Goal: Information Seeking & Learning: Understand process/instructions

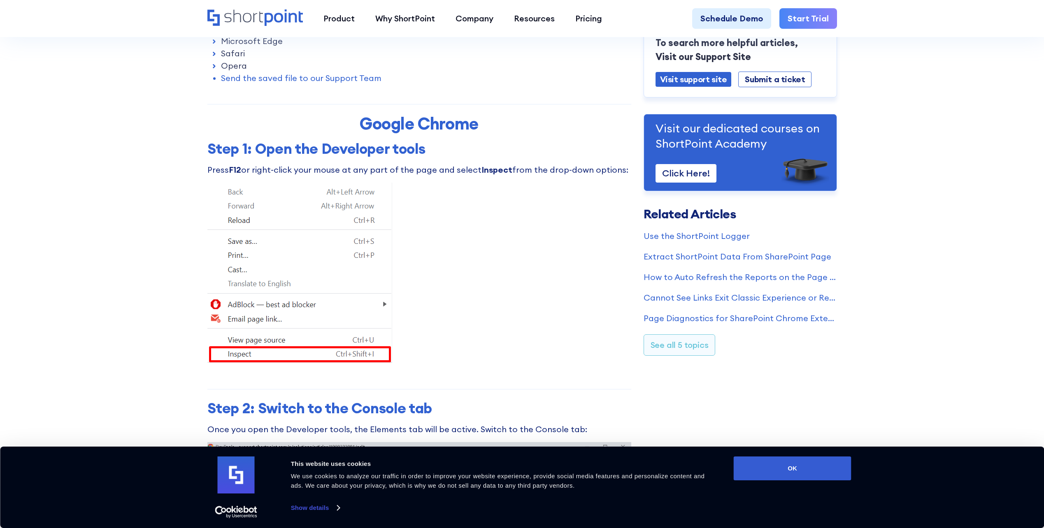
scroll to position [329, 0]
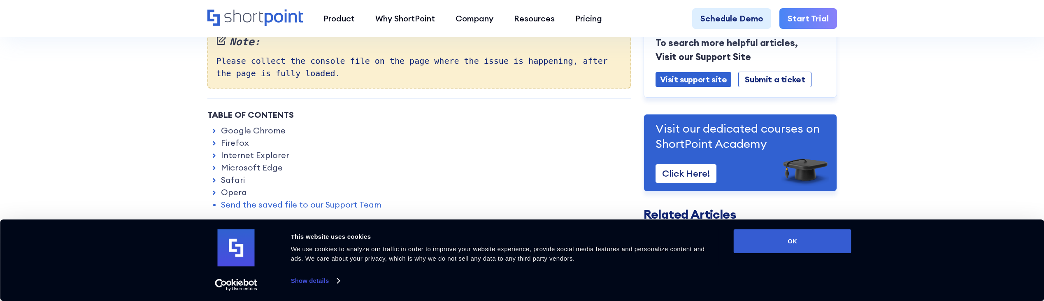
scroll to position [206, 0]
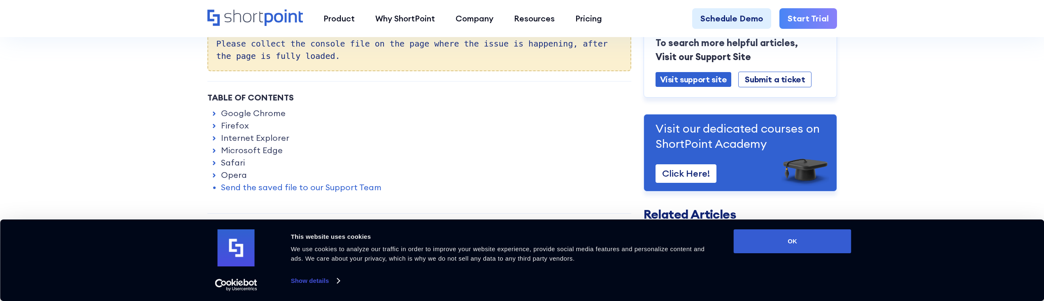
click at [253, 150] on link "Microsoft Edge" at bounding box center [252, 150] width 62 height 12
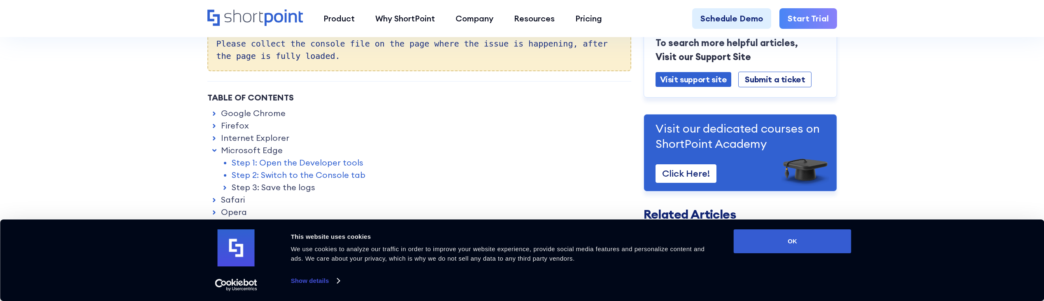
click at [319, 162] on link "Step 1: Open the Developer tools" at bounding box center [298, 162] width 132 height 12
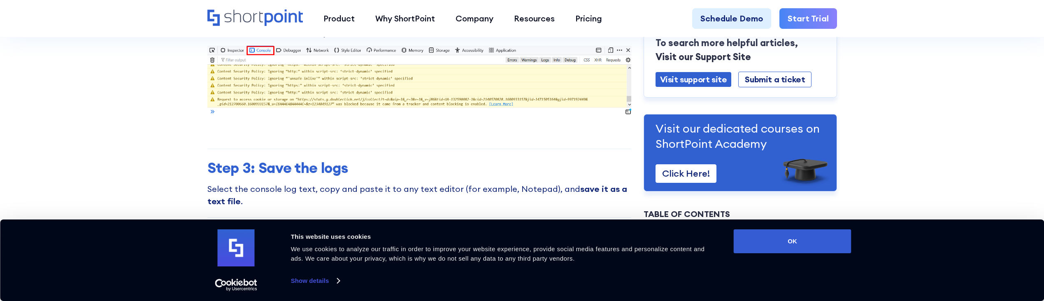
scroll to position [2112, 0]
